Goal: Communication & Community: Ask a question

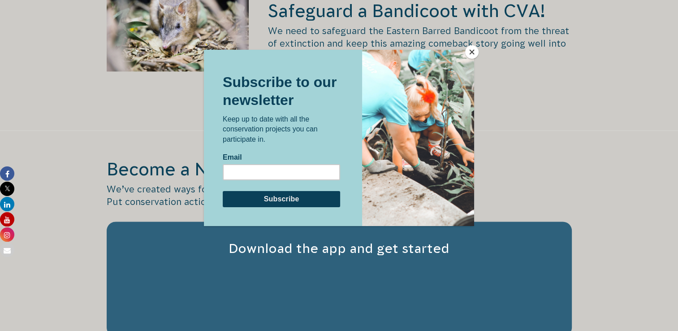
scroll to position [1703, 0]
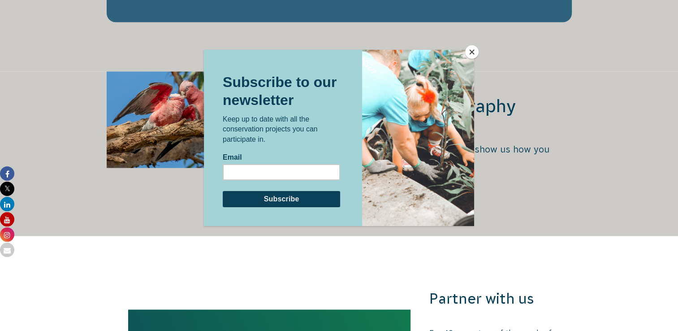
click at [468, 48] on button "Close" at bounding box center [471, 51] width 13 height 13
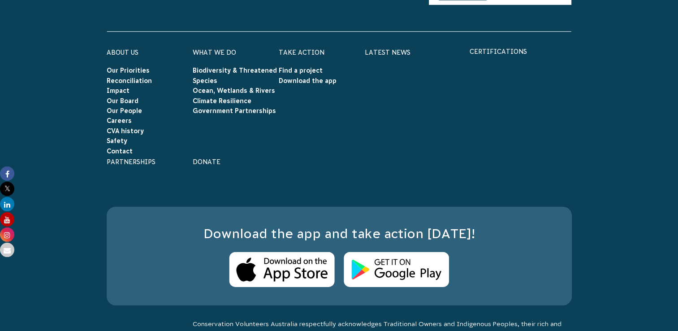
scroll to position [2906, 0]
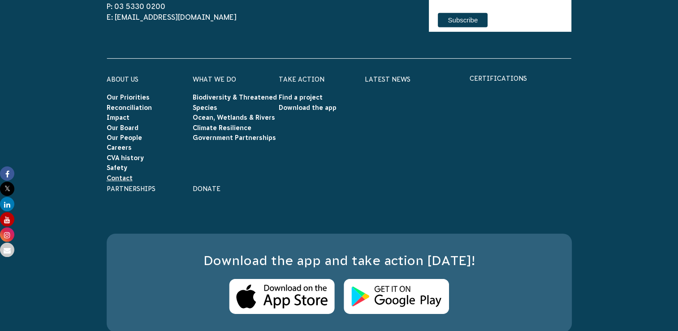
click at [125, 174] on link "Contact" at bounding box center [120, 177] width 26 height 7
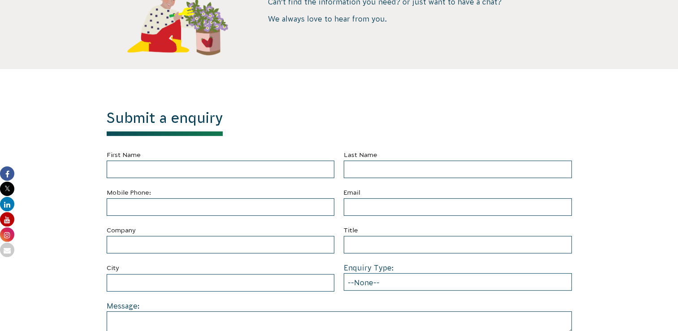
scroll to position [314, 0]
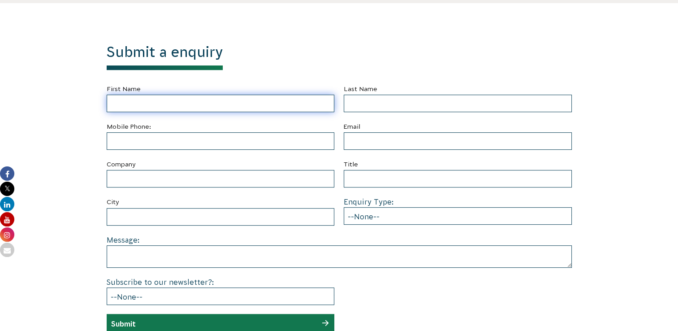
click at [194, 98] on input "First Name" at bounding box center [221, 103] width 228 height 17
type input "[PERSON_NAME]"
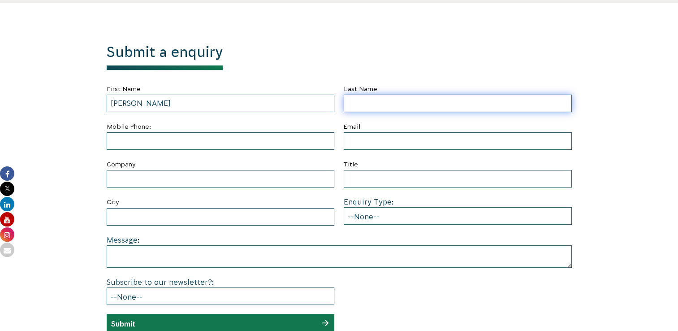
click at [384, 103] on input "Last Name" at bounding box center [458, 103] width 228 height 17
type input "Kanaan"
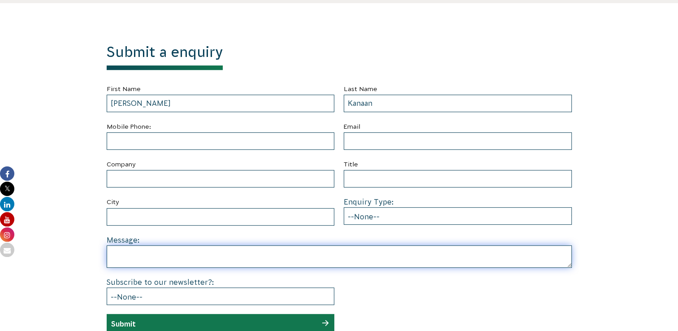
click at [218, 254] on textarea at bounding box center [339, 256] width 465 height 22
paste textarea "Hi Catholic HealthCare Team, My name is [PERSON_NAME], I'm a Communications Man…"
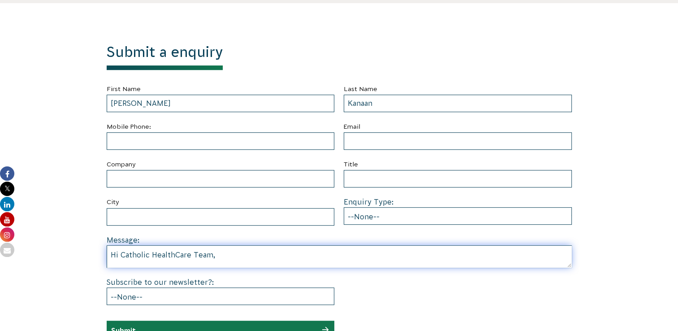
drag, startPoint x: 231, startPoint y: 255, endPoint x: 119, endPoint y: 255, distance: 112.5
click at [119, 255] on textarea "Hi Catholic HealthCare Team, My name is [PERSON_NAME], I'm a Communications Man…" at bounding box center [339, 256] width 465 height 22
drag, startPoint x: 342, startPoint y: 250, endPoint x: 222, endPoint y: 251, distance: 120.1
click at [222, 251] on textarea "Hi team, My name is [PERSON_NAME], I'm a Communications Manager at [GEOGRAPHIC_…" at bounding box center [339, 256] width 465 height 22
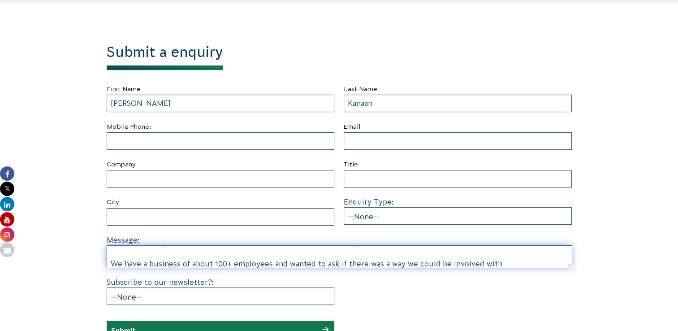
scroll to position [27, 0]
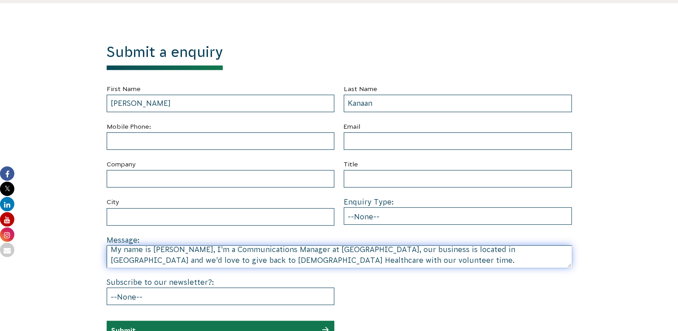
click at [376, 255] on textarea "Hi team, My name is Taylor Kanaan, I'm a Communications Manager at CNH Capital,…" at bounding box center [339, 256] width 465 height 22
drag, startPoint x: 348, startPoint y: 257, endPoint x: 155, endPoint y: 259, distance: 192.7
click at [155, 259] on textarea "Hi team, My name is Taylor Kanaan, I'm a Communications Manager at CNH Capital,…" at bounding box center [339, 256] width 465 height 22
drag, startPoint x: 325, startPoint y: 264, endPoint x: 308, endPoint y: 262, distance: 17.6
click at [308, 262] on textarea "Hi team, My name is Taylor Kanaan, I'm a Communications Manager at CNH Capital,…" at bounding box center [339, 256] width 465 height 22
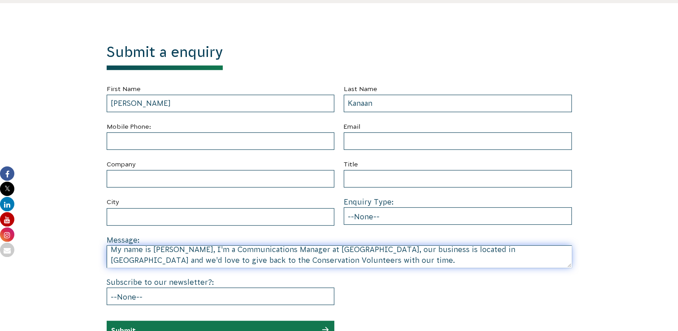
scroll to position [36, 0]
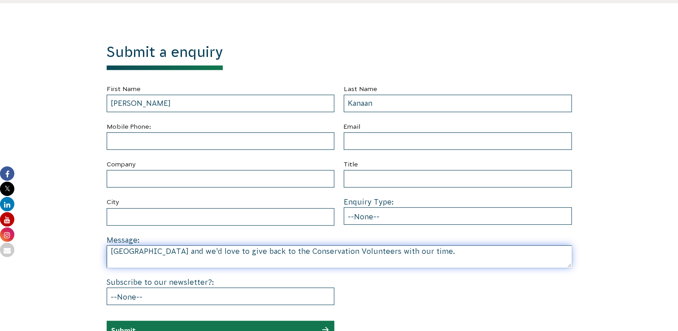
drag, startPoint x: 307, startPoint y: 261, endPoint x: 258, endPoint y: 252, distance: 50.2
click at [258, 252] on textarea "Hi team, My name is Taylor Kanaan, I'm a Communications Manager at CNH Capital,…" at bounding box center [339, 256] width 465 height 22
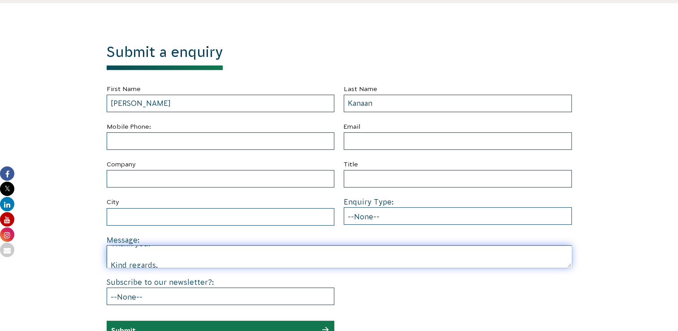
scroll to position [125, 0]
type textarea "Hi team, My name is Taylor Kanaan, I'm a Communications Manager at CNH Capital,…"
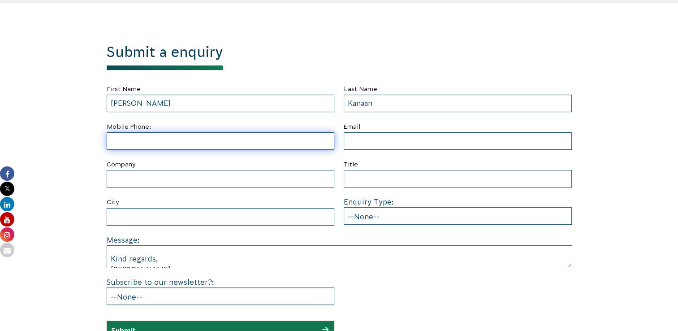
click at [178, 136] on input "text" at bounding box center [221, 140] width 228 height 17
type input "0412272081"
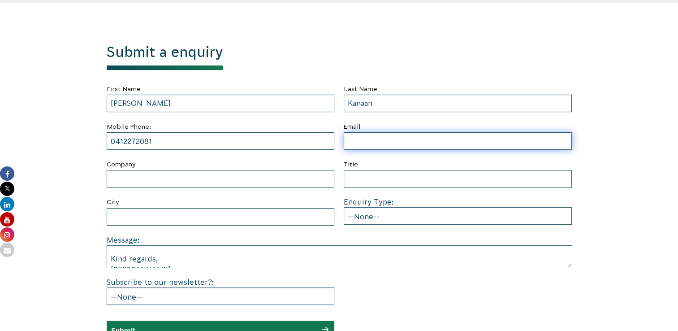
type input "taylor.s.kanaan@gmail.com"
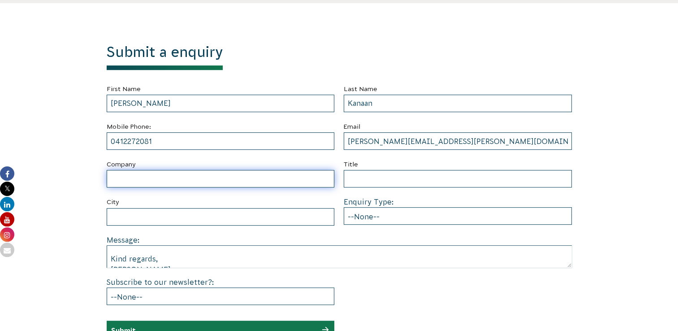
click at [190, 180] on input "Company" at bounding box center [221, 178] width 228 height 17
type input "CNH Capital"
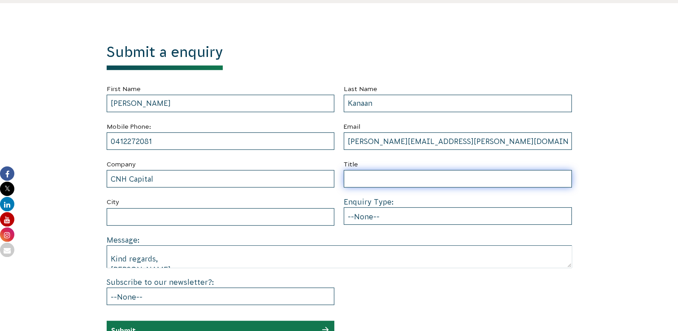
click at [371, 187] on input "Title" at bounding box center [458, 178] width 228 height 17
type input "Communications Manager"
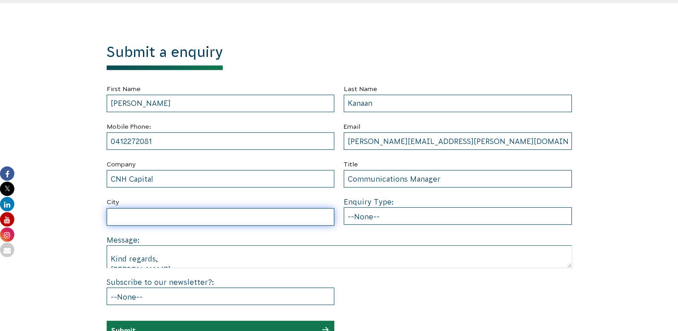
click at [289, 215] on input "City" at bounding box center [221, 216] width 228 height 17
type input "Sydney, NSW"
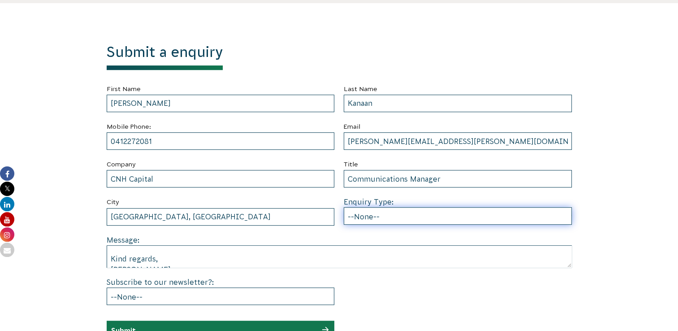
click at [394, 214] on select "--None-- Partnering on conservation and community projects Financial sponsorshi…" at bounding box center [458, 215] width 228 height 17
select select "Partnering on conservation and community projects"
click at [344, 207] on select "--None-- Partnering on conservation and community projects Financial sponsorshi…" at bounding box center [458, 215] width 228 height 17
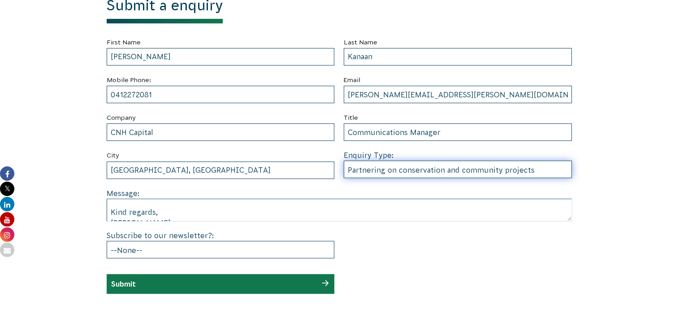
scroll to position [448, 0]
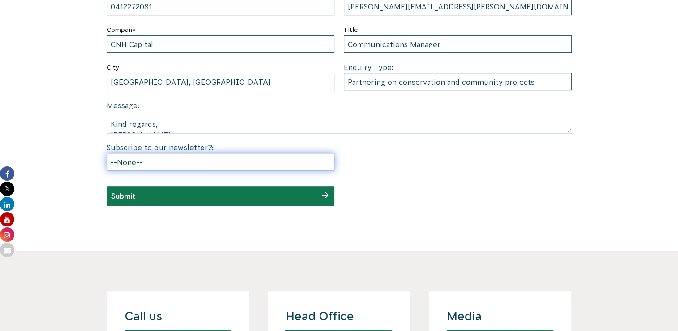
click at [175, 162] on select "--None-- Yes No" at bounding box center [221, 161] width 228 height 17
select select "No"
click at [107, 153] on select "--None-- Yes No" at bounding box center [221, 161] width 228 height 17
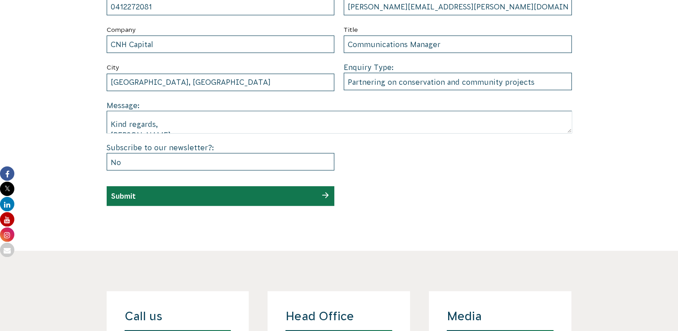
click at [285, 197] on div "Submit" at bounding box center [221, 196] width 228 height 20
click at [318, 192] on div "Submit" at bounding box center [221, 196] width 228 height 20
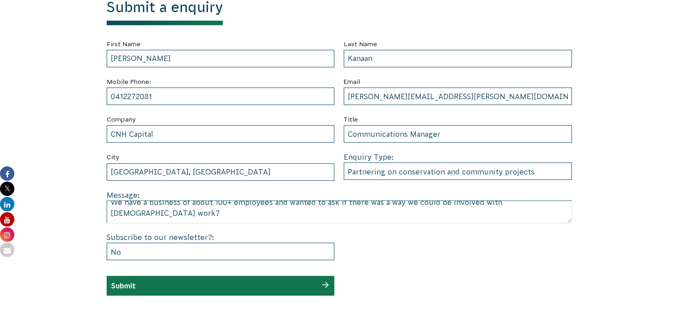
scroll to position [125, 0]
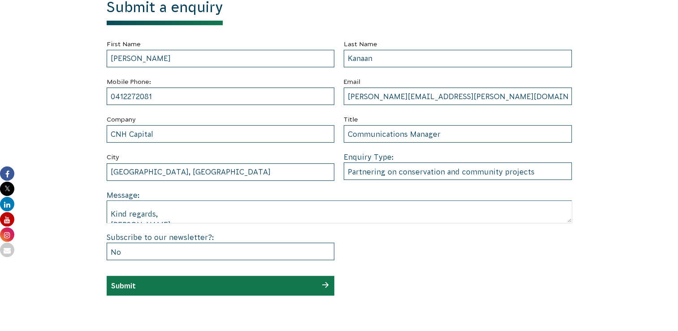
click at [207, 284] on div "Submit" at bounding box center [221, 286] width 228 height 20
click at [145, 285] on div "Submit" at bounding box center [221, 286] width 228 height 20
click at [125, 281] on input "Submit" at bounding box center [123, 285] width 25 height 8
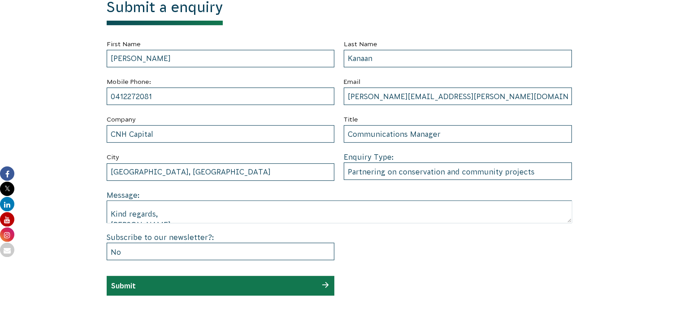
click at [304, 292] on div "Submit" at bounding box center [221, 286] width 228 height 20
click at [330, 287] on div "Submit" at bounding box center [221, 286] width 228 height 20
click at [324, 283] on div "Submit" at bounding box center [221, 286] width 228 height 20
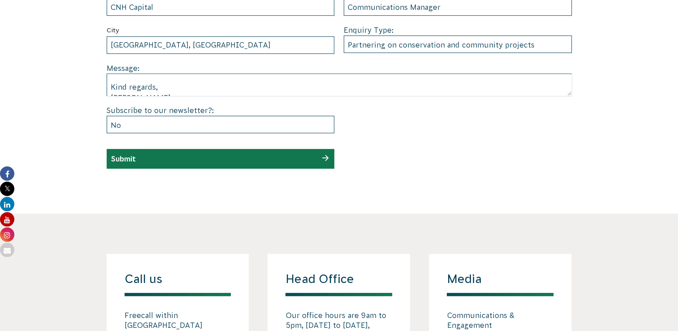
scroll to position [538, 0]
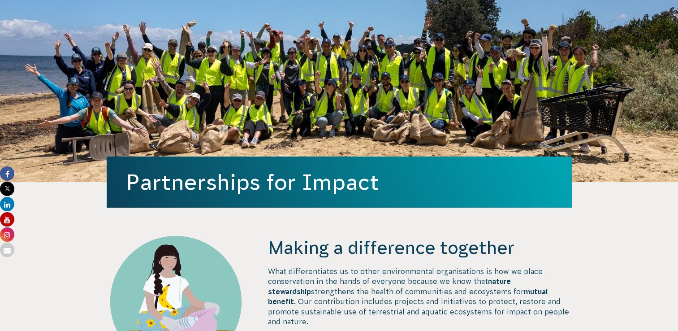
scroll to position [269, 0]
